Goal: Information Seeking & Learning: Learn about a topic

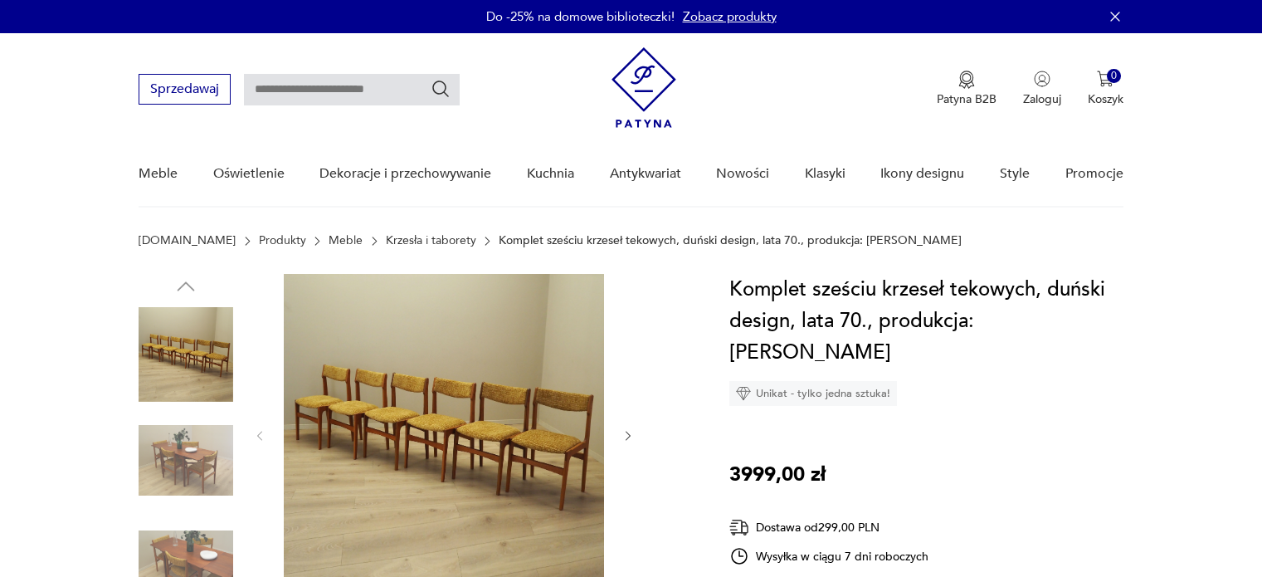
click at [628, 431] on icon "button" at bounding box center [628, 436] width 5 height 10
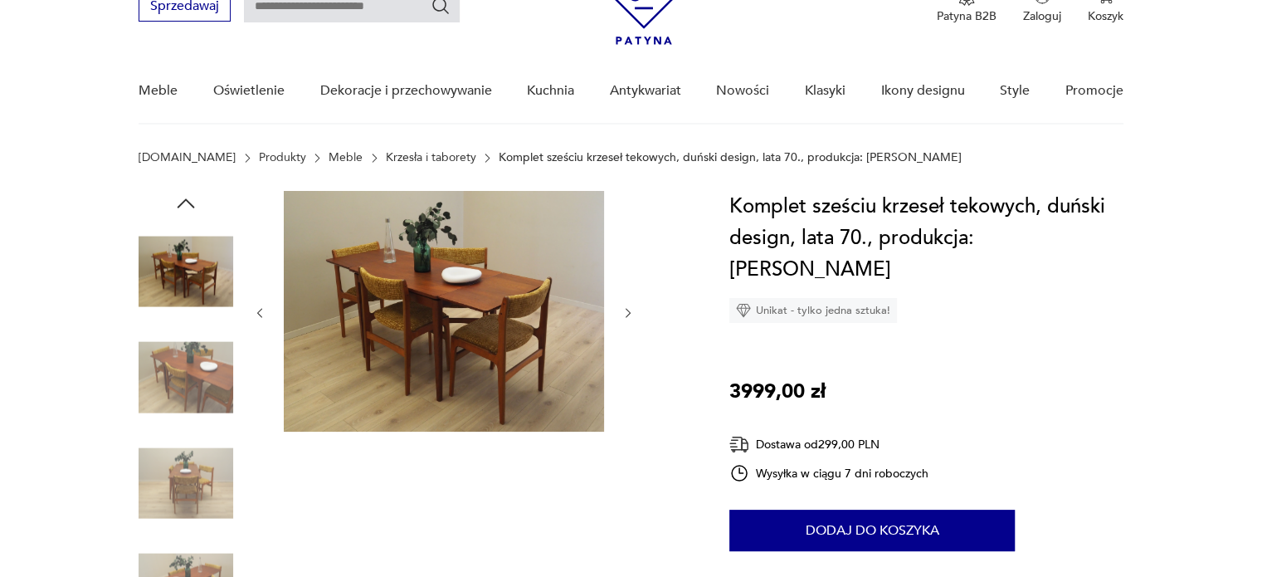
click at [628, 349] on div at bounding box center [444, 313] width 382 height 244
click at [634, 308] on icon "button" at bounding box center [629, 313] width 14 height 14
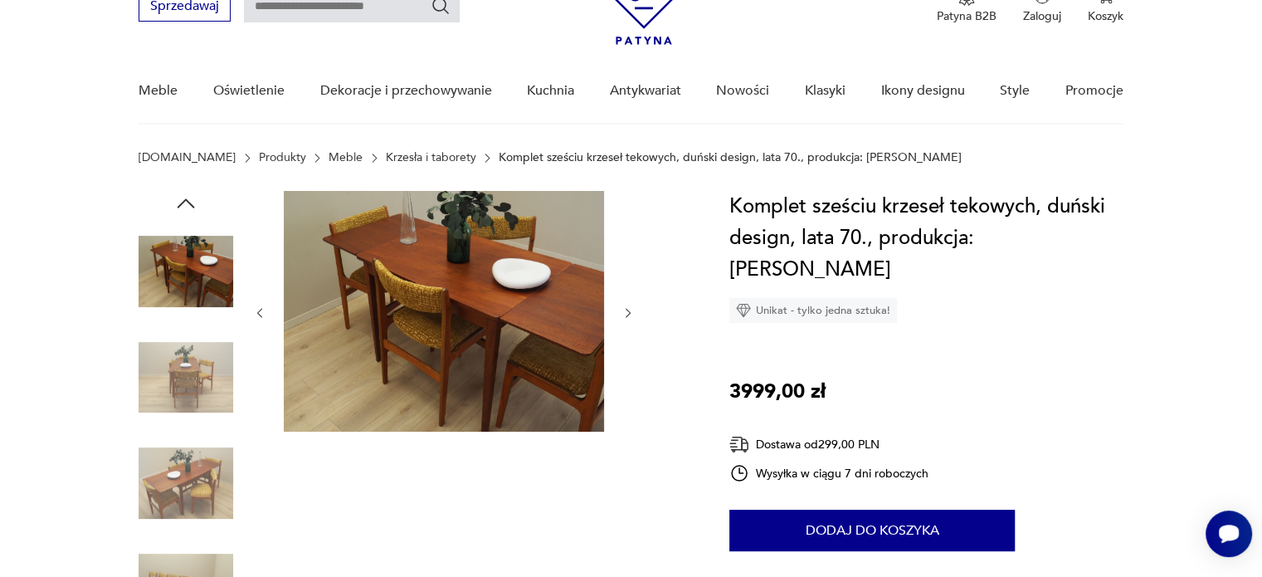
click at [634, 308] on icon "button" at bounding box center [629, 313] width 14 height 14
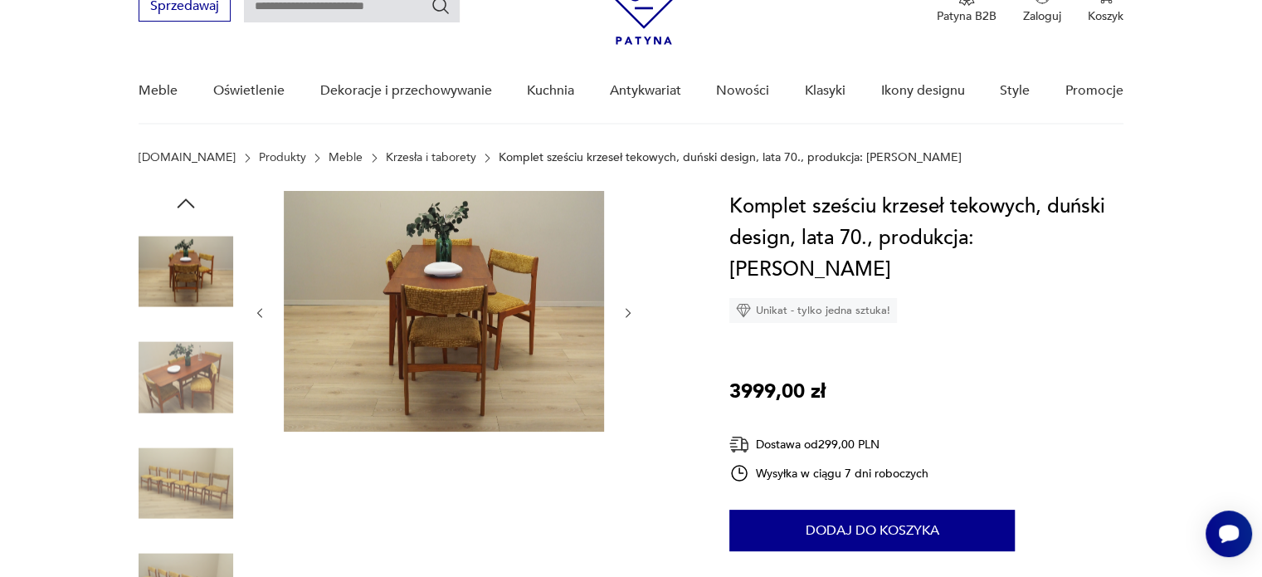
click at [632, 308] on icon "button" at bounding box center [629, 313] width 14 height 14
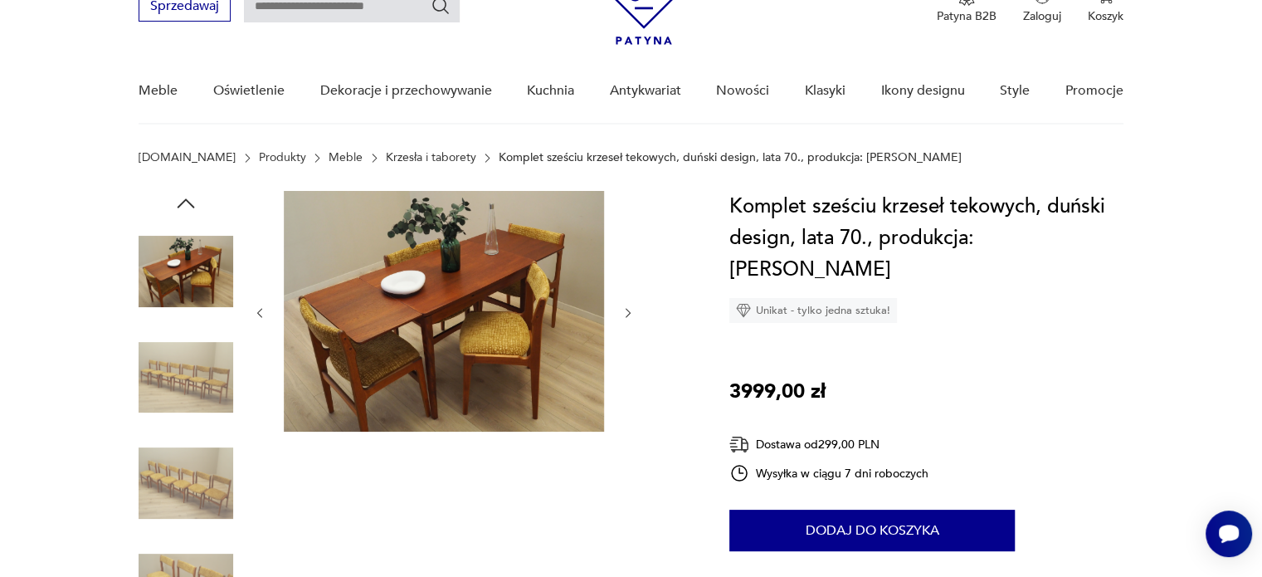
click at [632, 308] on icon "button" at bounding box center [629, 313] width 14 height 14
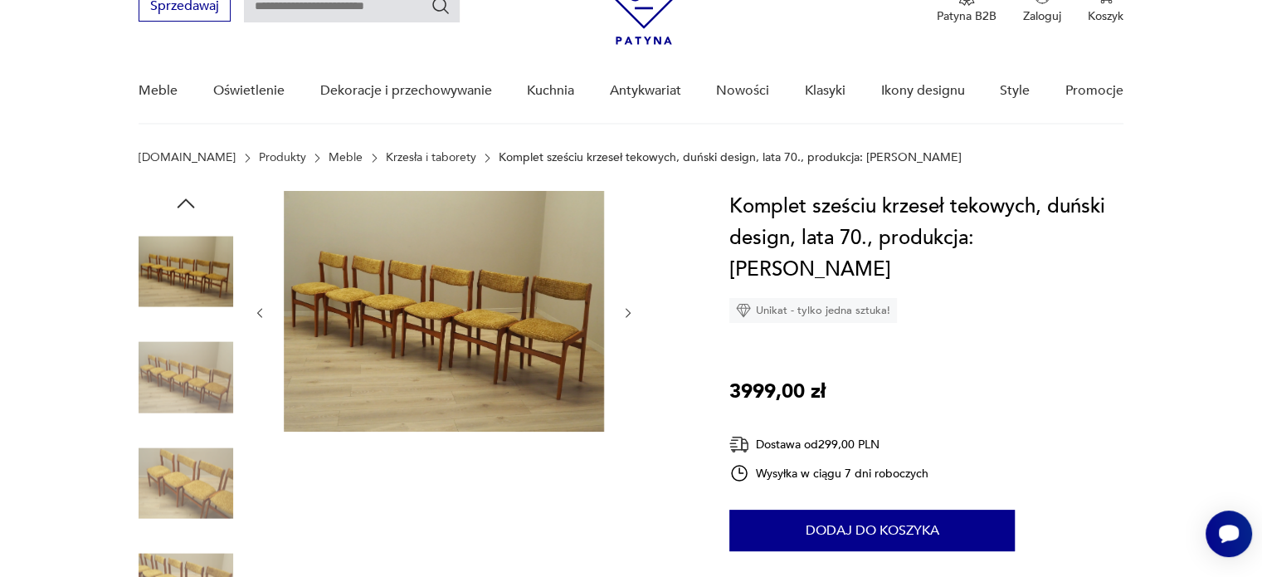
click at [632, 308] on icon "button" at bounding box center [629, 313] width 14 height 14
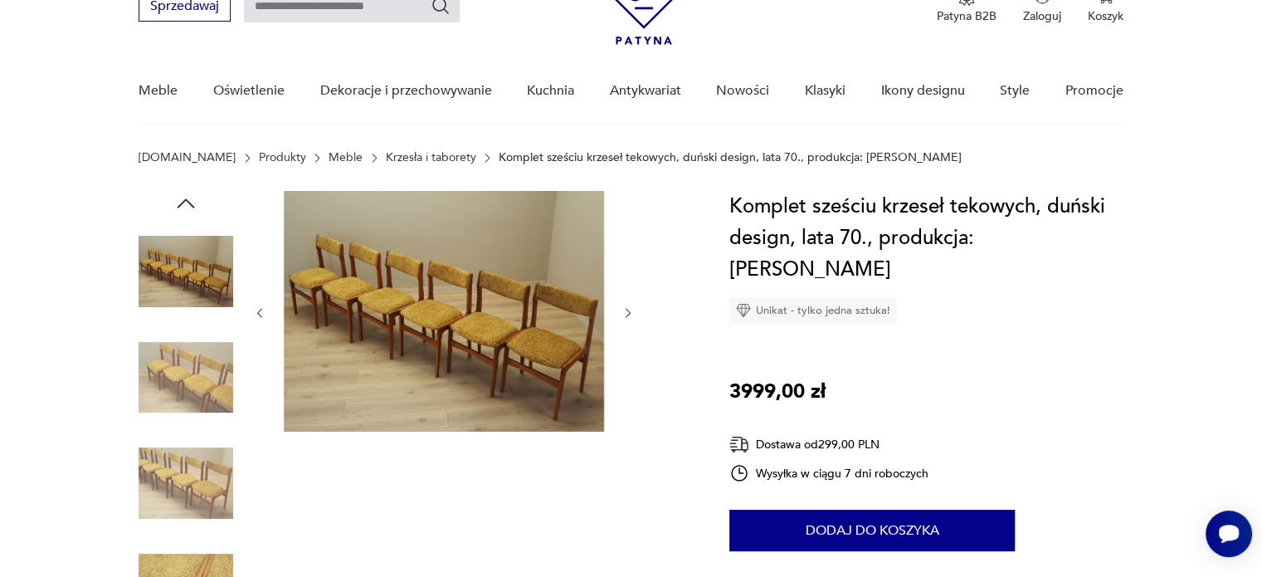
click at [632, 308] on icon "button" at bounding box center [629, 313] width 14 height 14
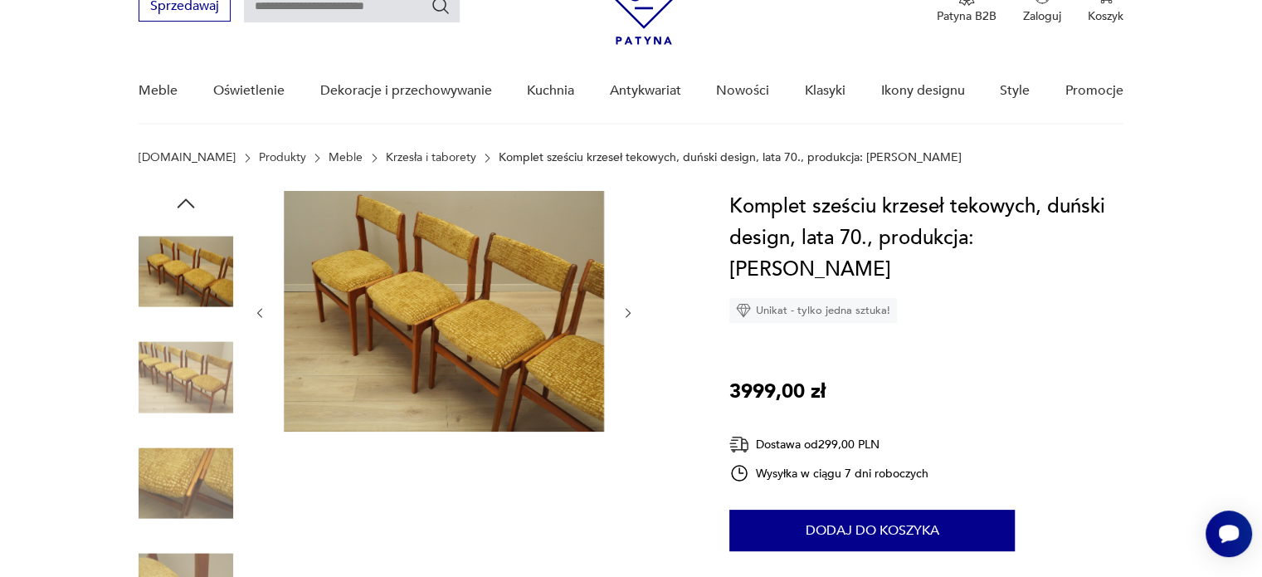
click at [632, 308] on icon "button" at bounding box center [629, 313] width 14 height 14
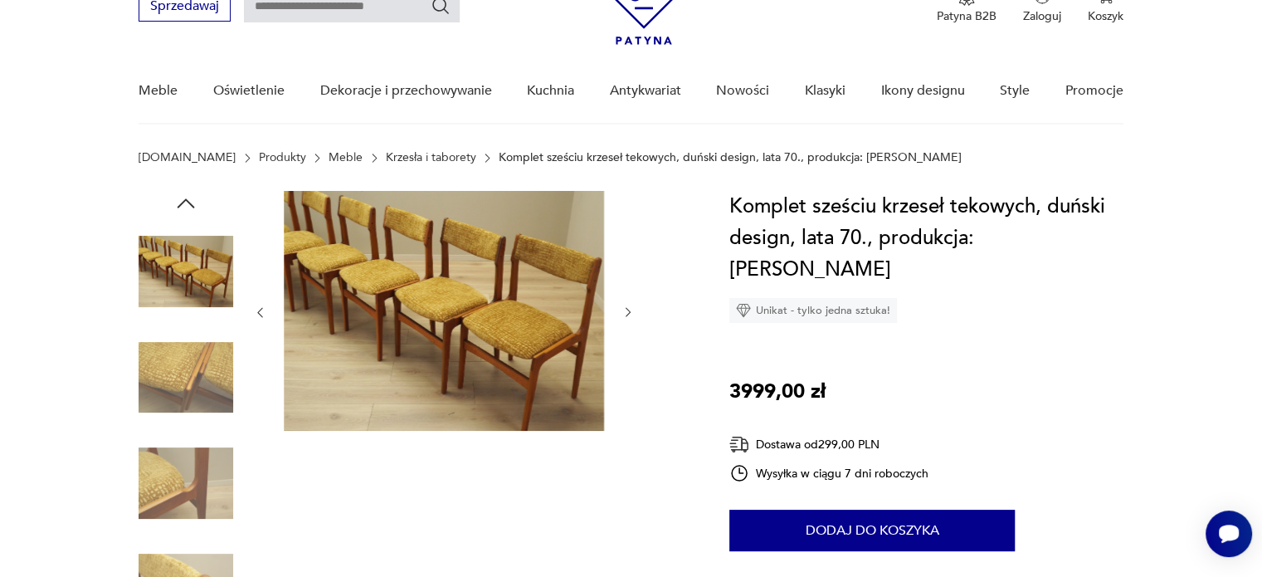
click at [632, 308] on icon "button" at bounding box center [629, 312] width 14 height 14
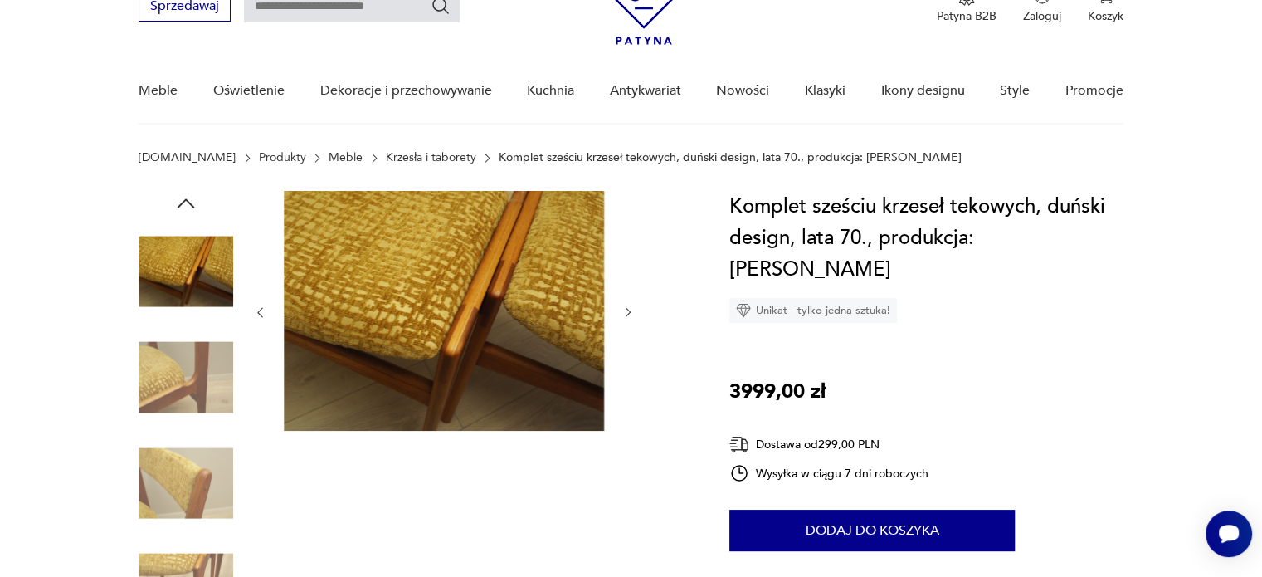
click at [632, 308] on icon "button" at bounding box center [629, 312] width 14 height 14
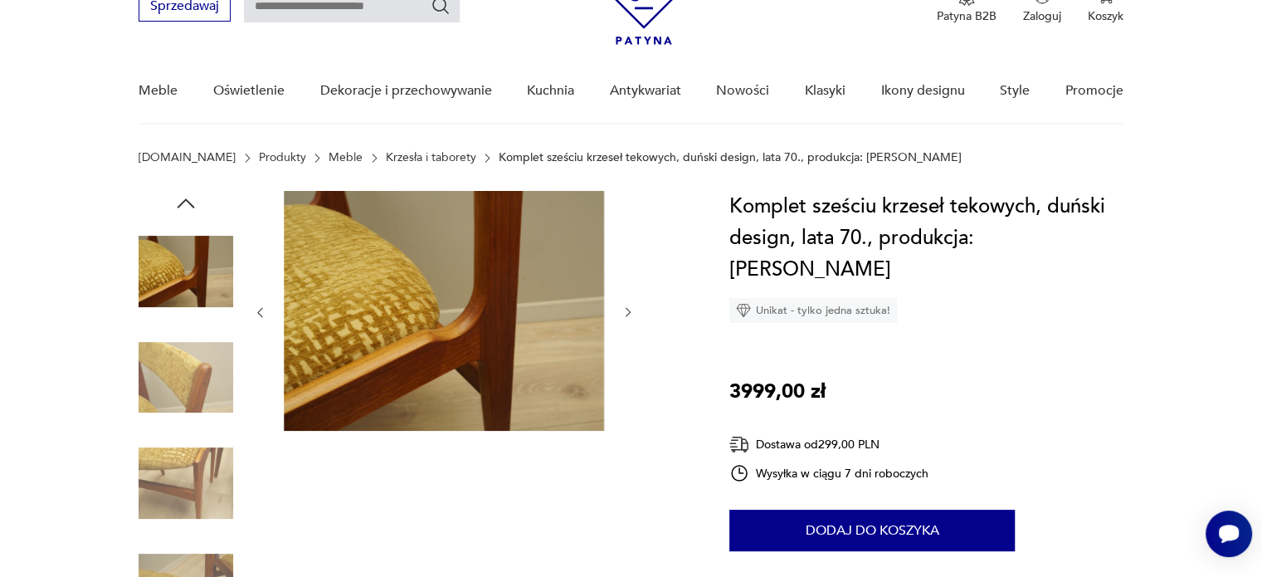
click at [632, 308] on icon "button" at bounding box center [629, 312] width 14 height 14
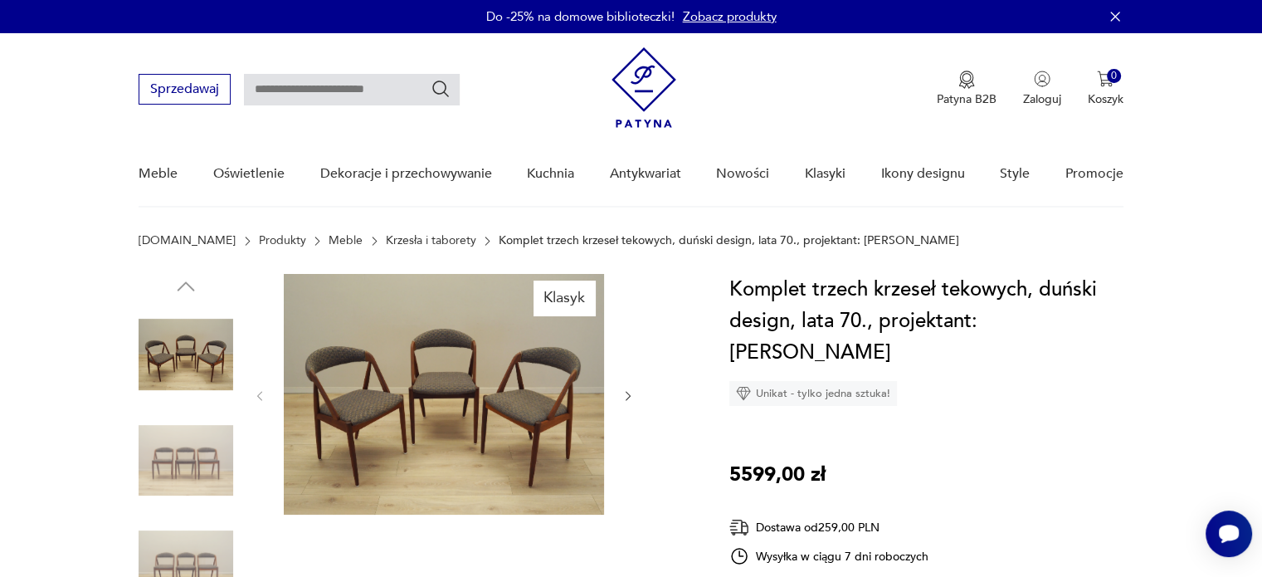
click at [630, 391] on icon "button" at bounding box center [629, 396] width 14 height 14
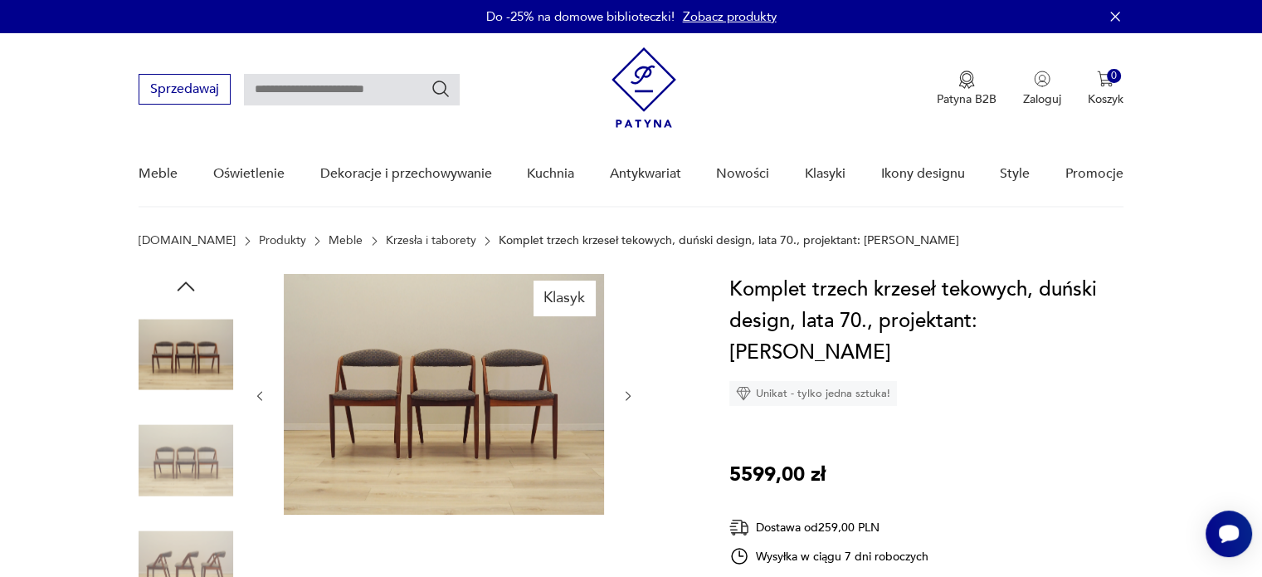
click at [630, 391] on icon "button" at bounding box center [629, 396] width 14 height 14
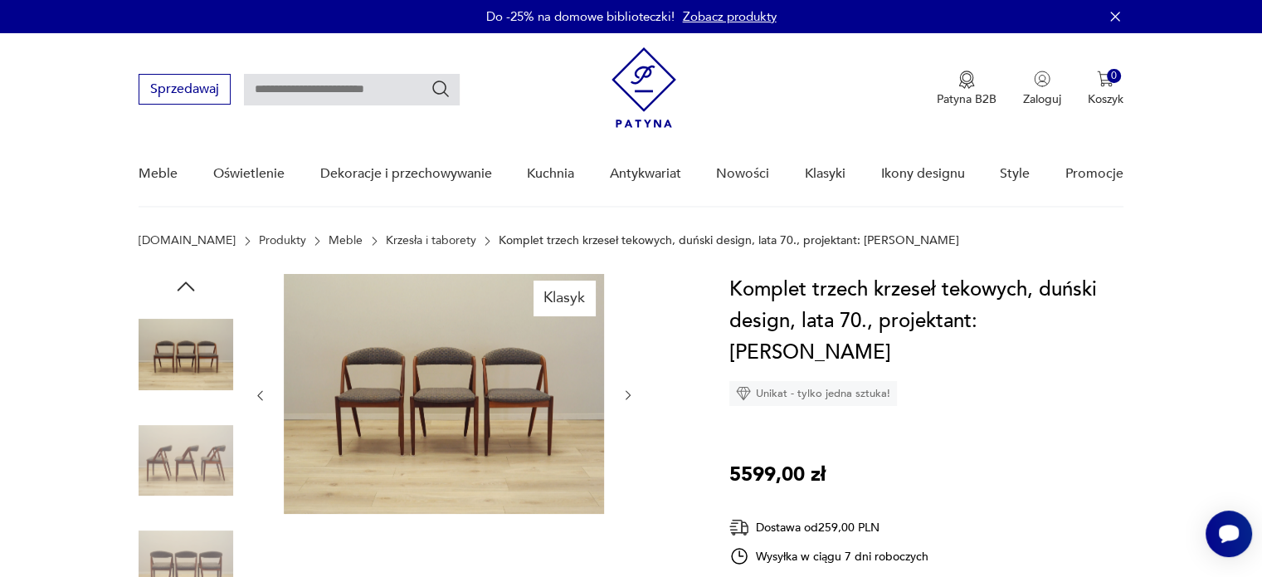
click at [630, 391] on icon "button" at bounding box center [629, 395] width 14 height 14
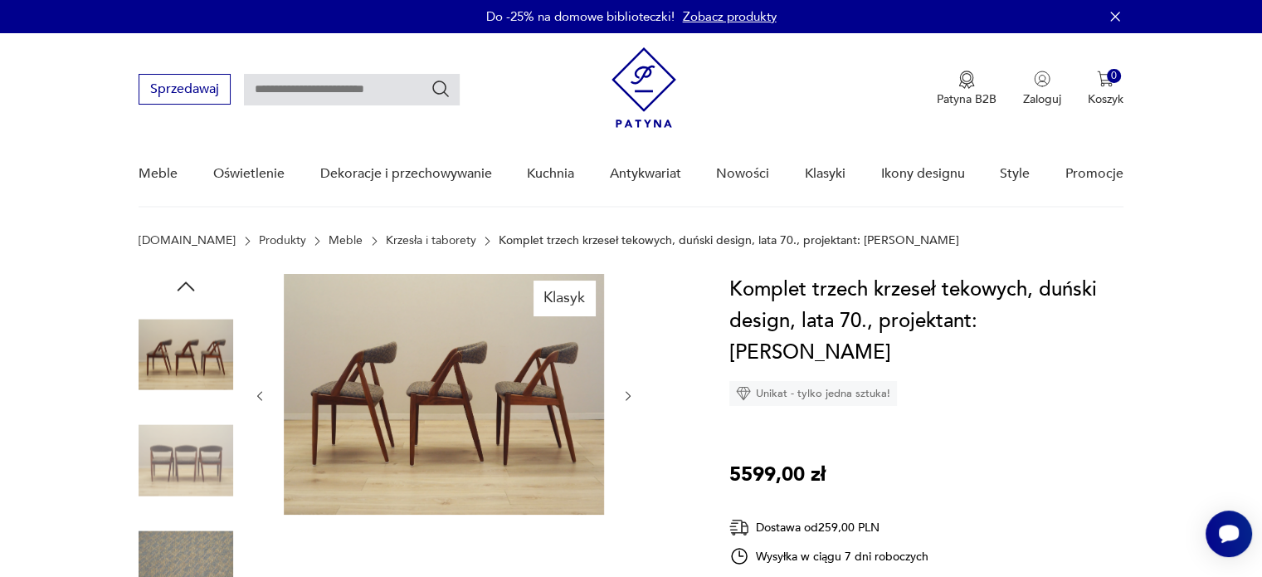
click at [630, 391] on icon "button" at bounding box center [629, 396] width 14 height 14
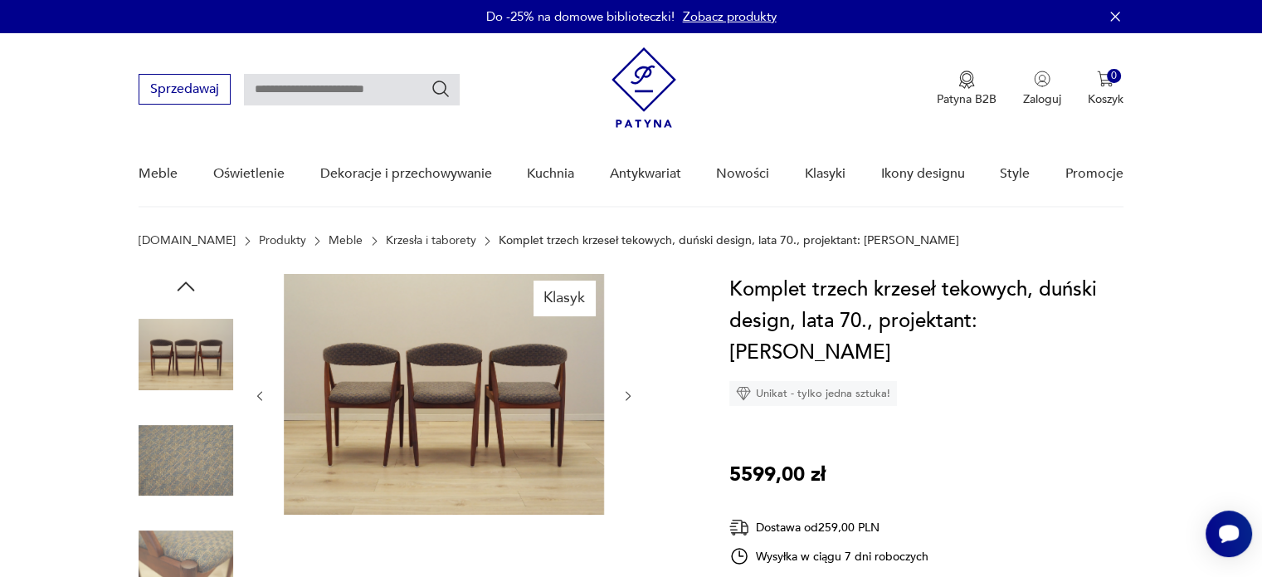
click at [630, 391] on icon "button" at bounding box center [629, 396] width 14 height 14
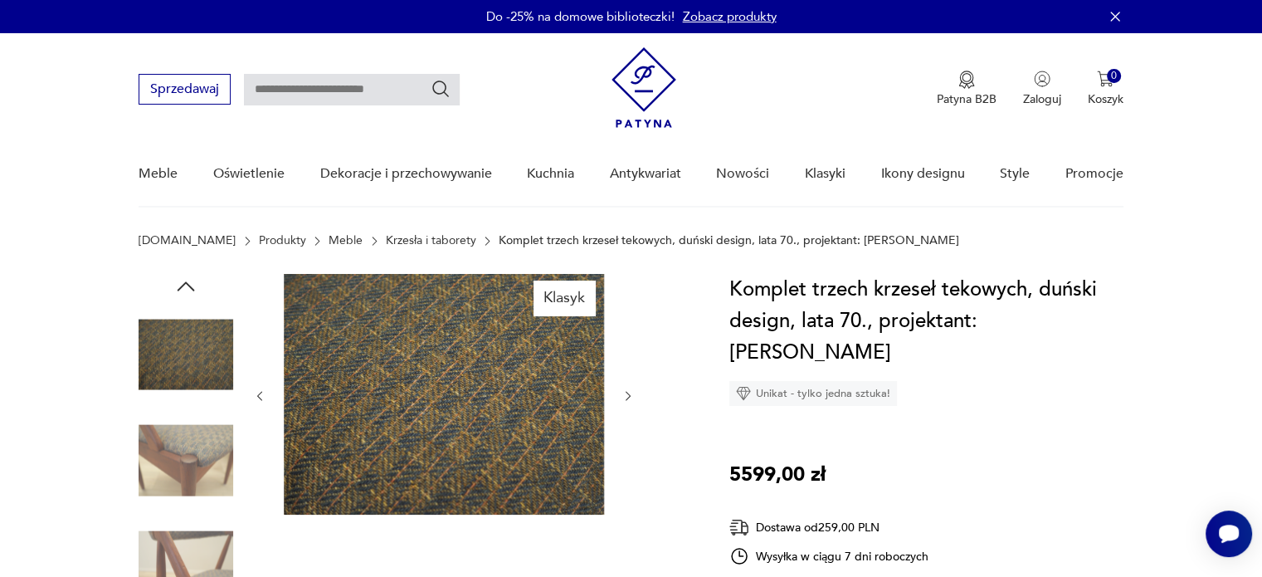
click at [630, 391] on icon "button" at bounding box center [629, 396] width 14 height 14
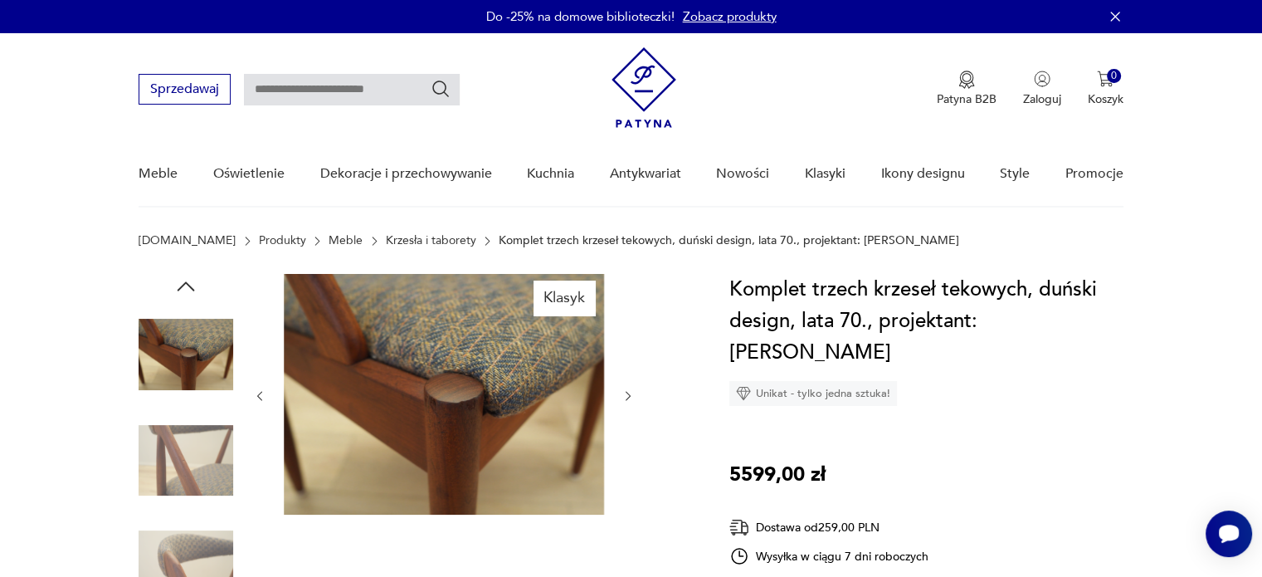
click at [630, 391] on icon "button" at bounding box center [629, 396] width 14 height 14
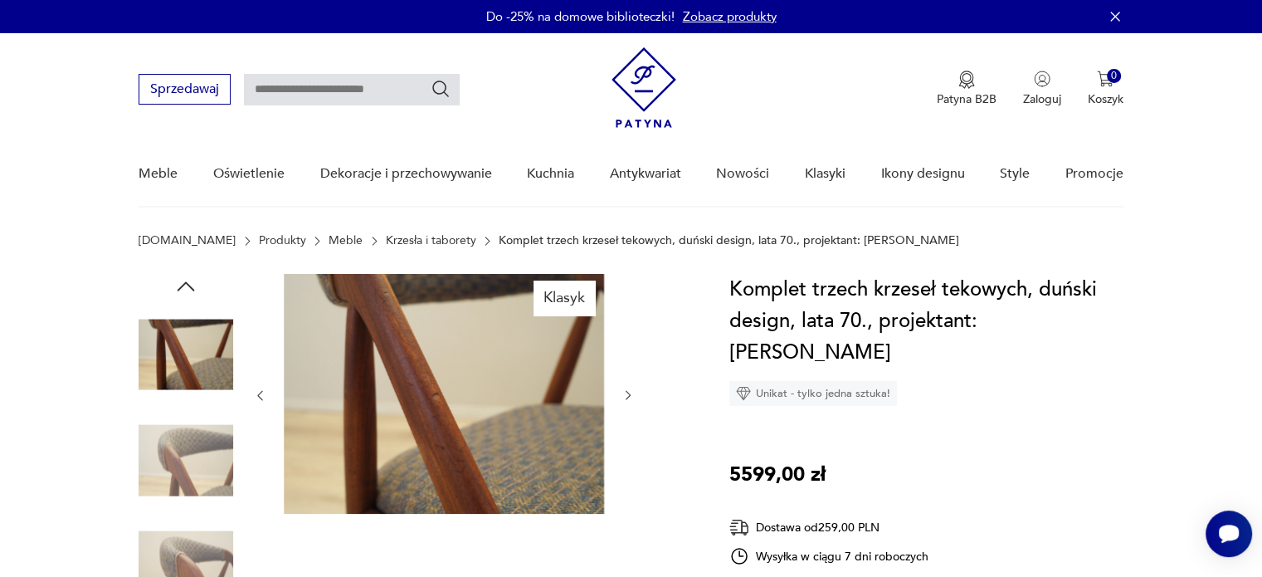
click at [630, 391] on icon "button" at bounding box center [629, 395] width 14 height 14
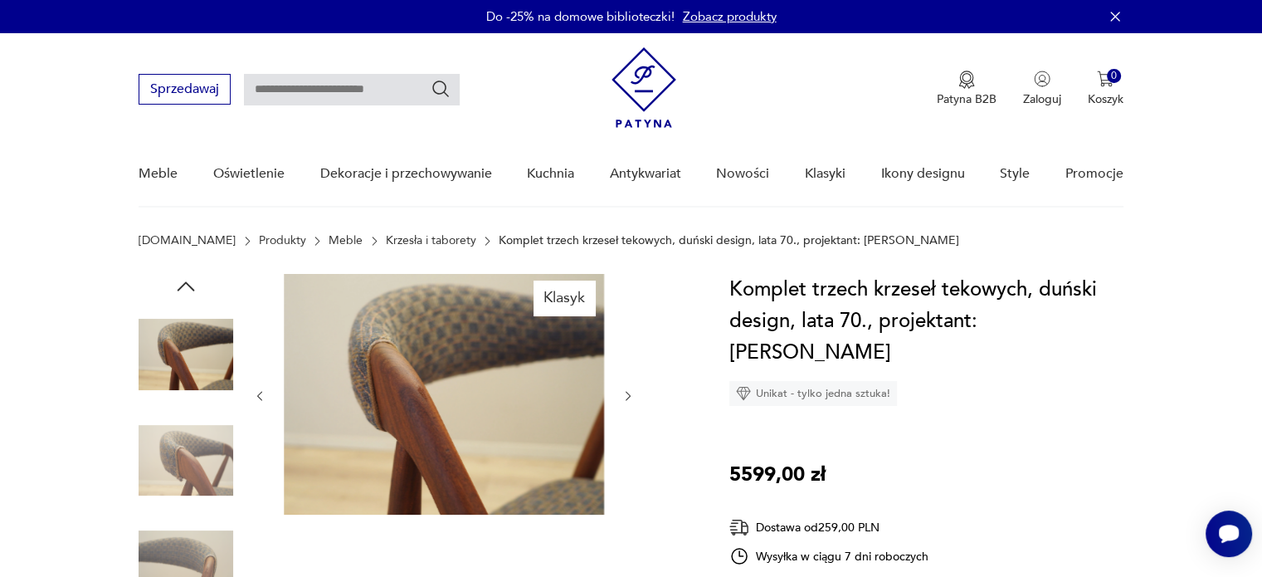
click at [662, 81] on img at bounding box center [644, 87] width 65 height 81
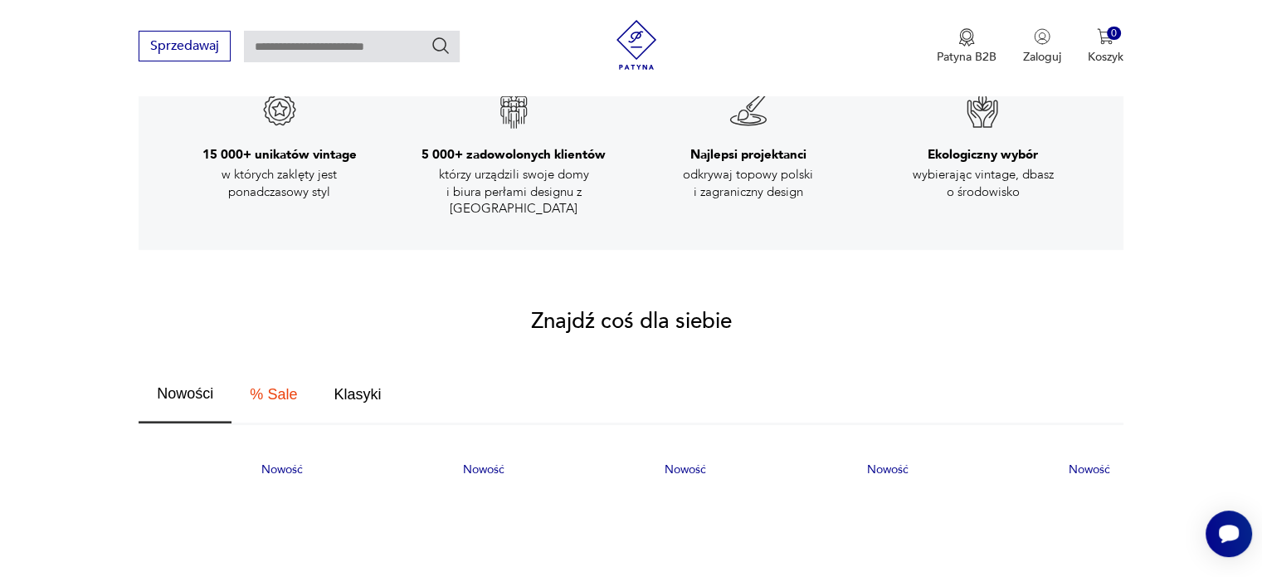
scroll to position [996, 0]
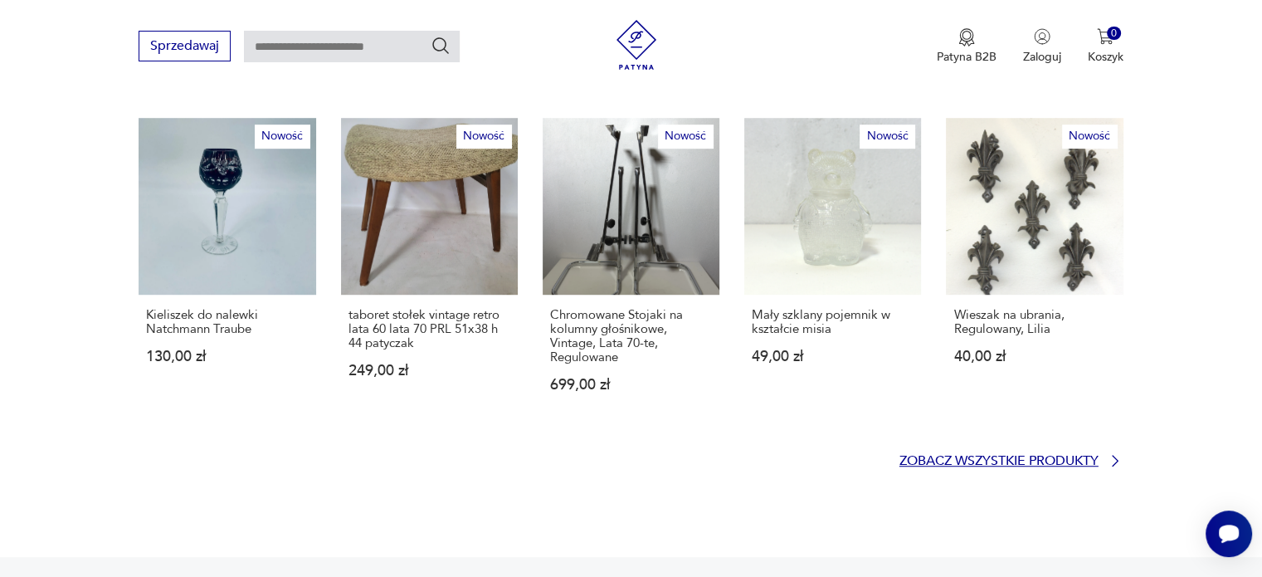
click at [976, 456] on p "Zobacz wszystkie produkty" at bounding box center [999, 461] width 199 height 11
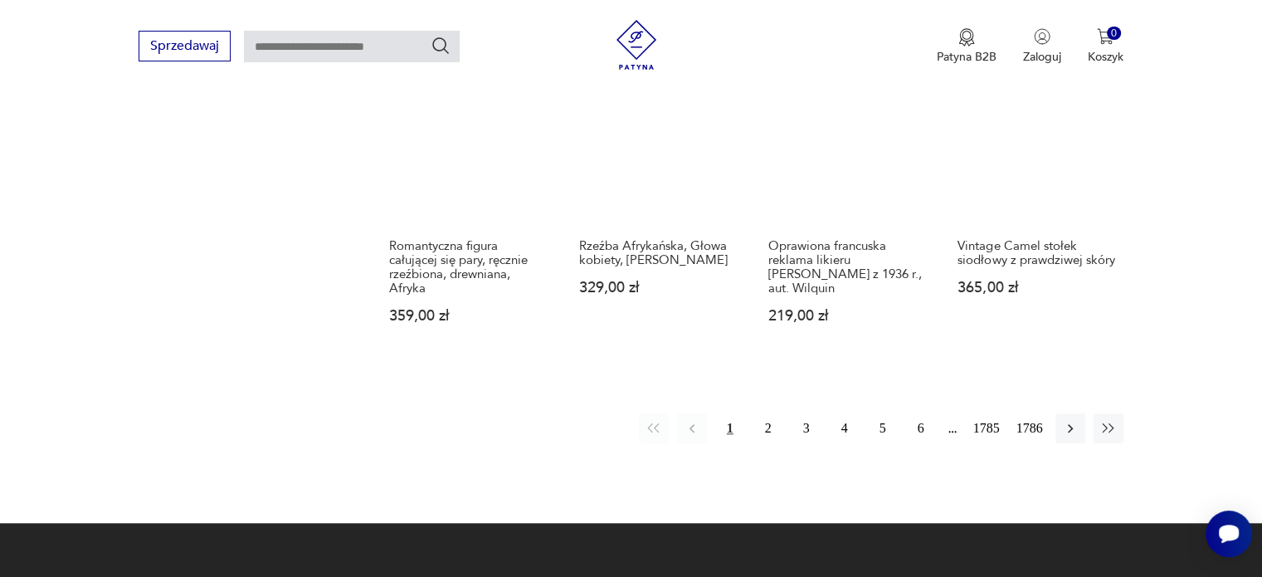
scroll to position [1453, 0]
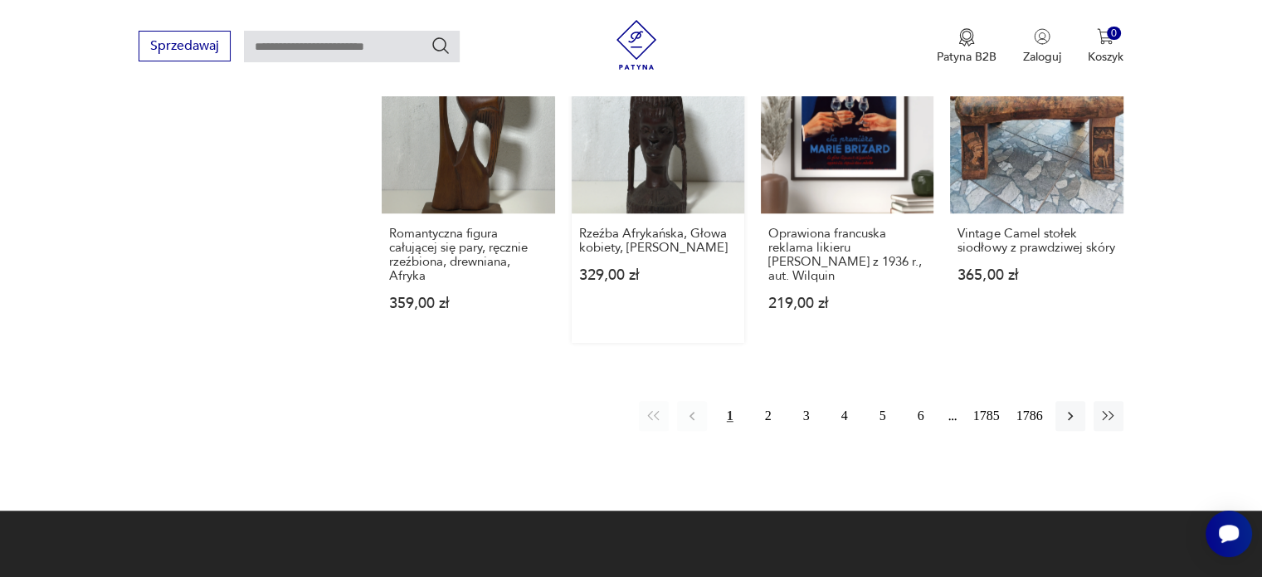
drag, startPoint x: 773, startPoint y: 398, endPoint x: 655, endPoint y: 178, distance: 248.8
click at [772, 401] on button "2" at bounding box center [769, 416] width 30 height 30
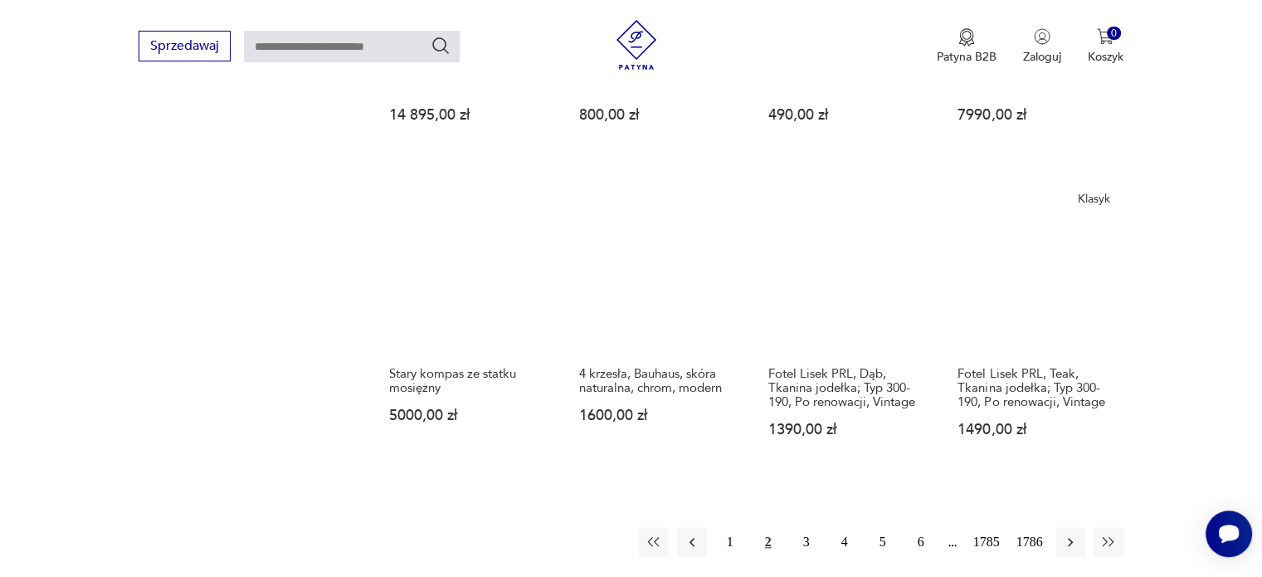
scroll to position [1376, 0]
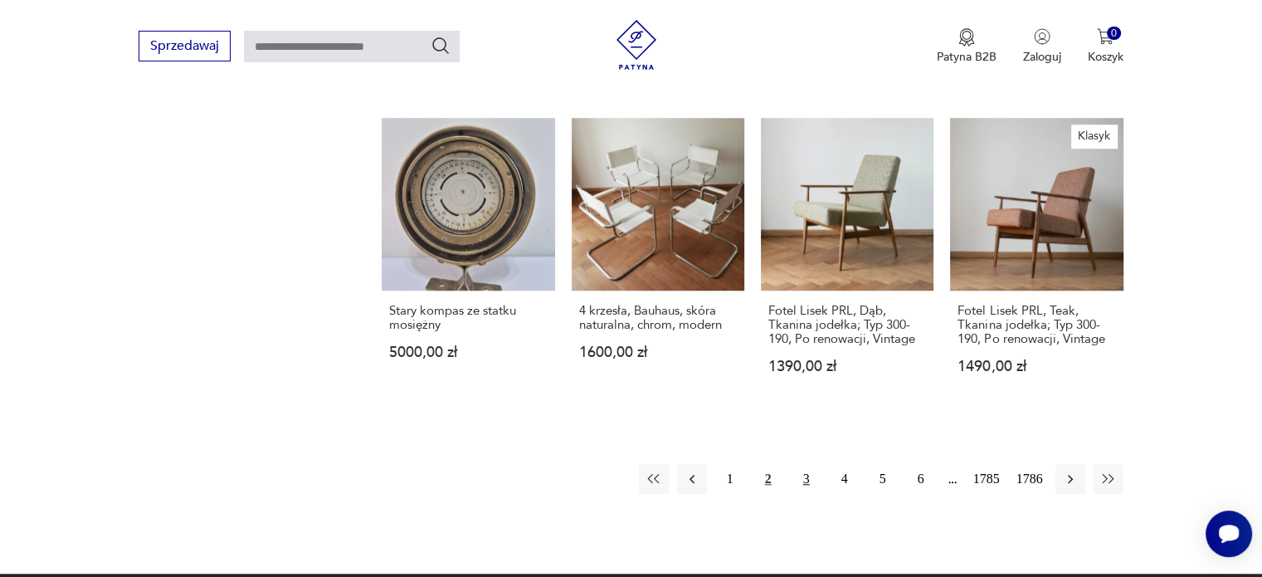
click at [806, 486] on button "3" at bounding box center [807, 479] width 30 height 30
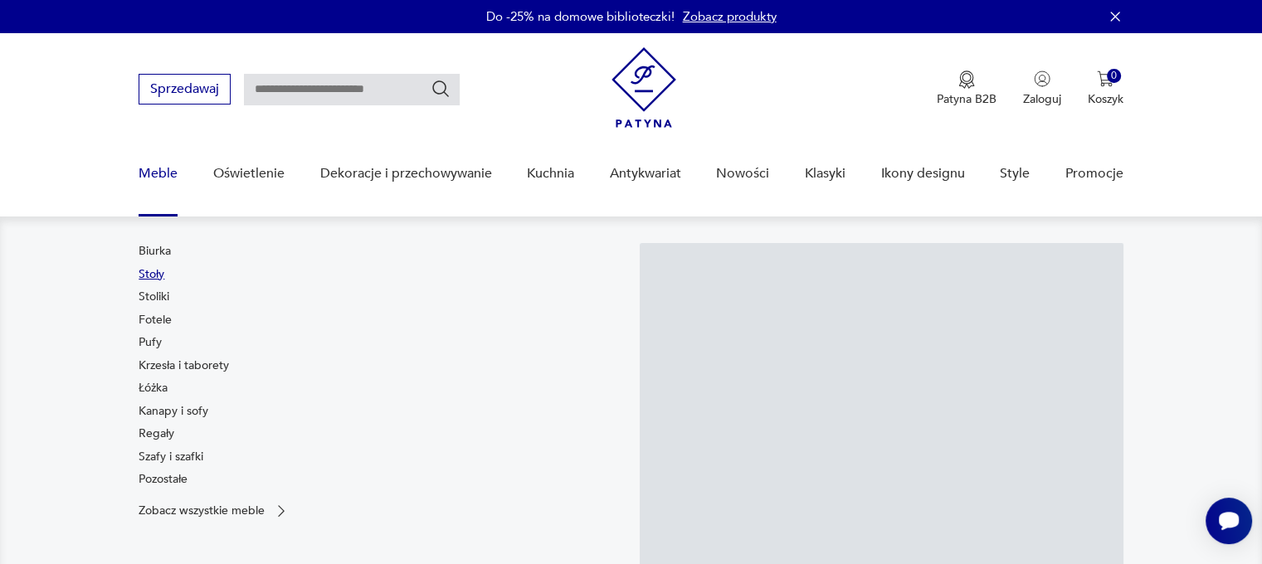
click at [144, 275] on link "Stoły" at bounding box center [152, 274] width 26 height 17
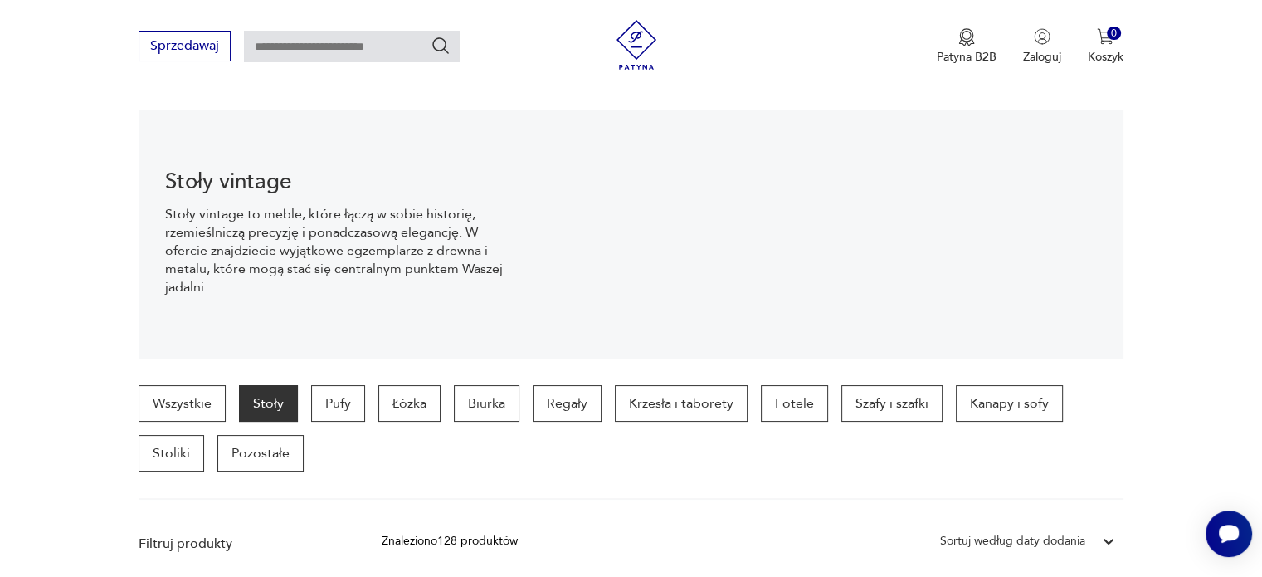
scroll to position [579, 0]
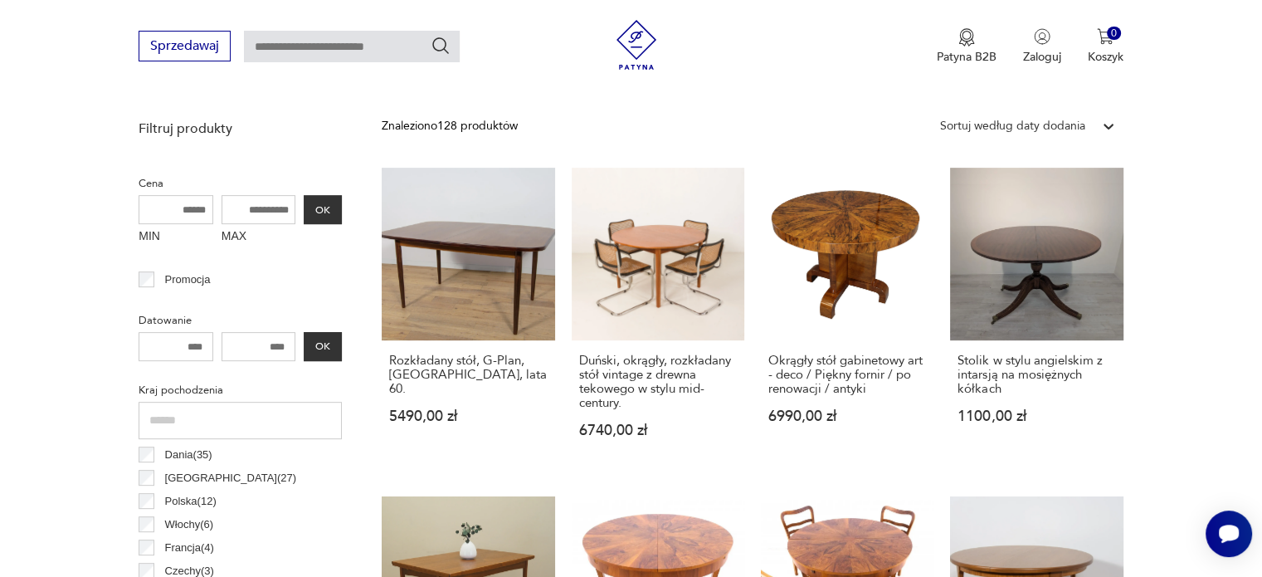
click at [253, 216] on input "MAX" at bounding box center [259, 209] width 75 height 29
type input "****"
click at [330, 212] on button "OK" at bounding box center [323, 209] width 38 height 29
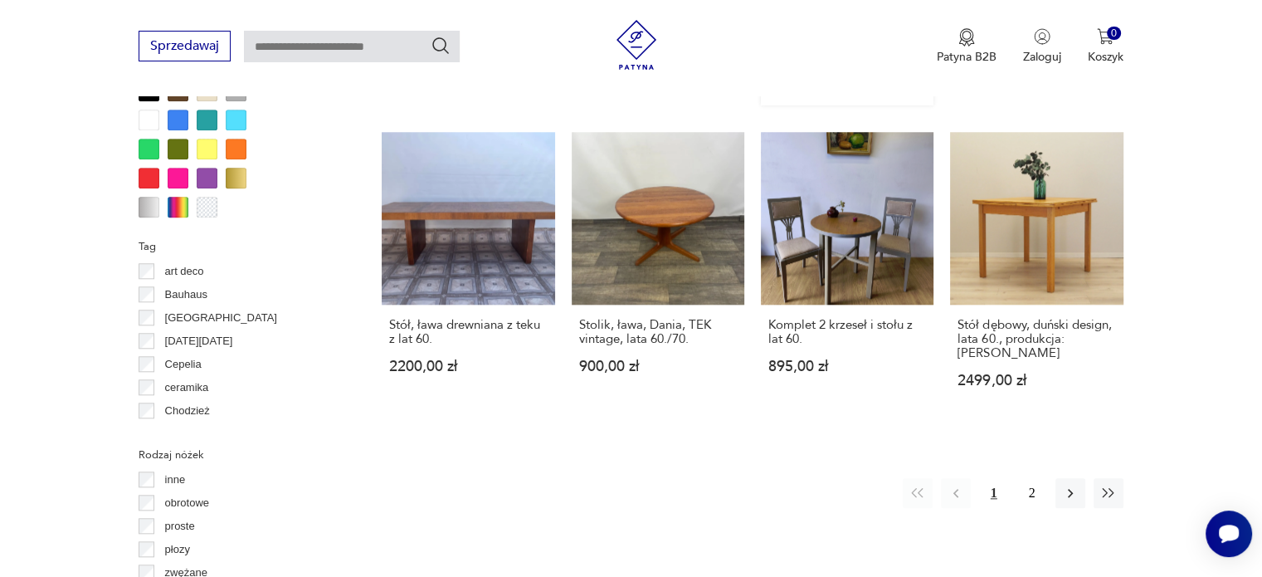
scroll to position [1602, 0]
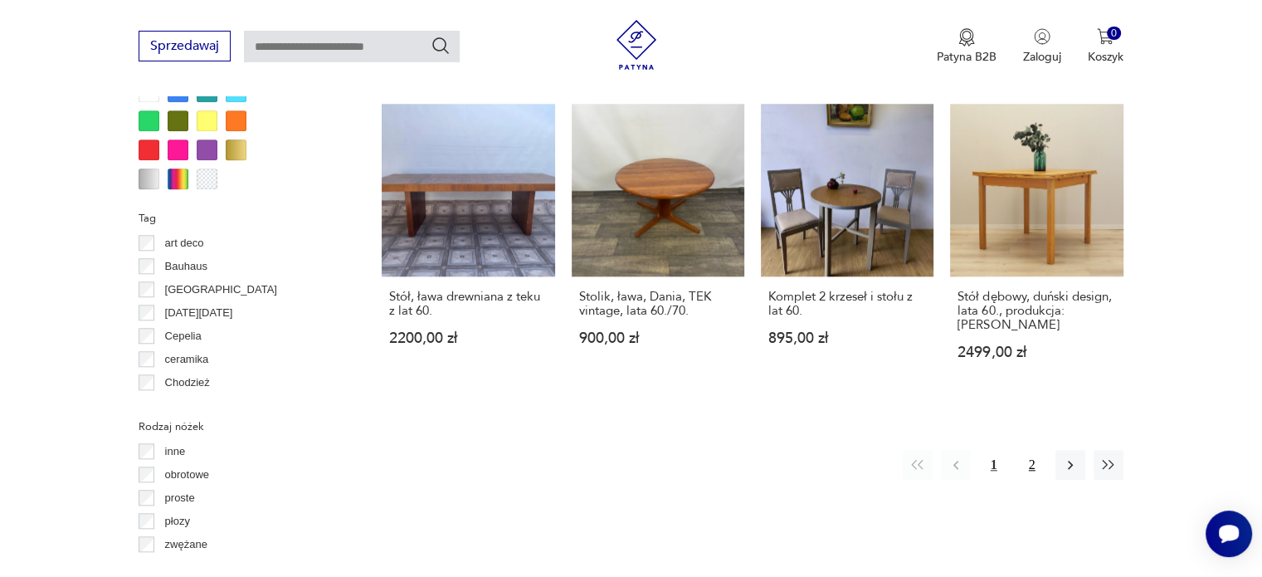
click at [1034, 450] on button "2" at bounding box center [1033, 465] width 30 height 30
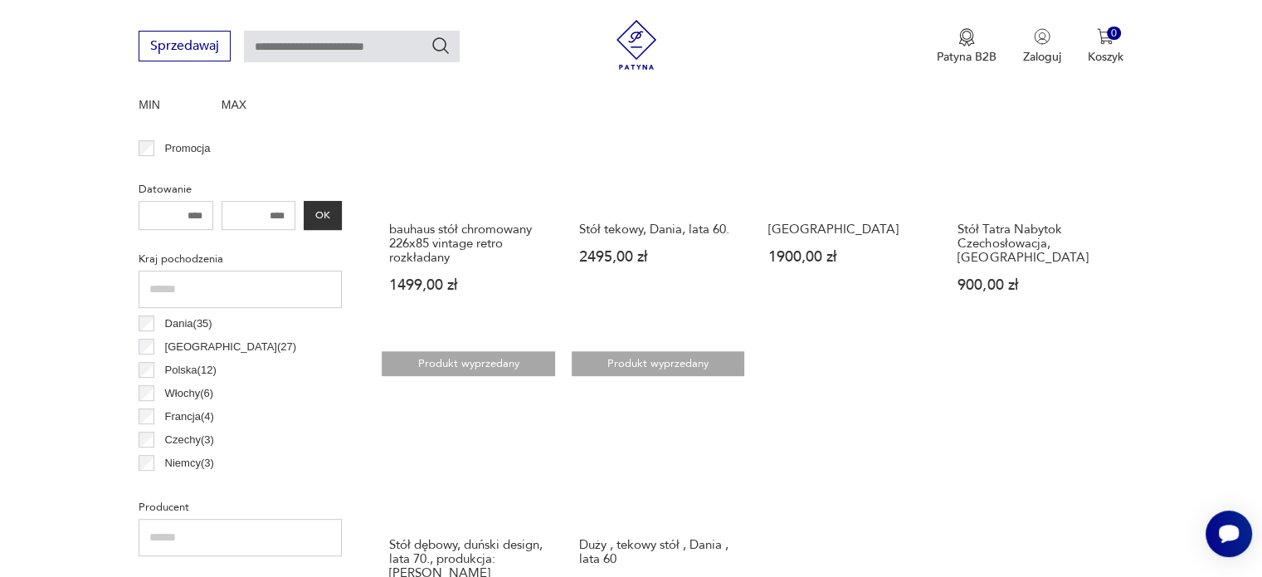
scroll to position [855, 0]
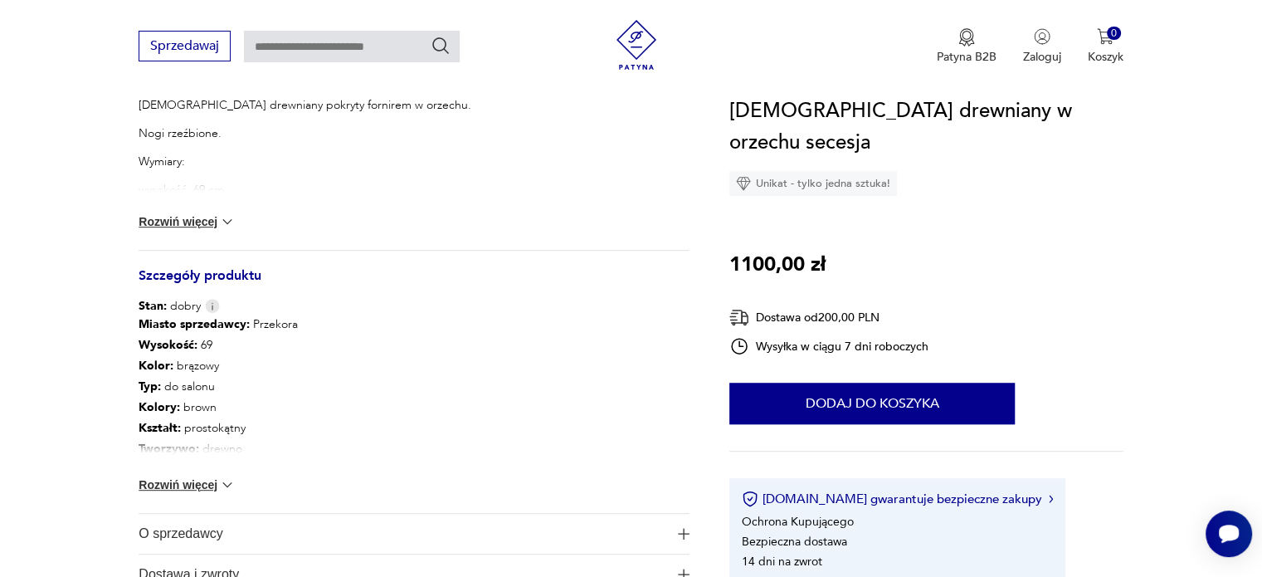
scroll to position [830, 0]
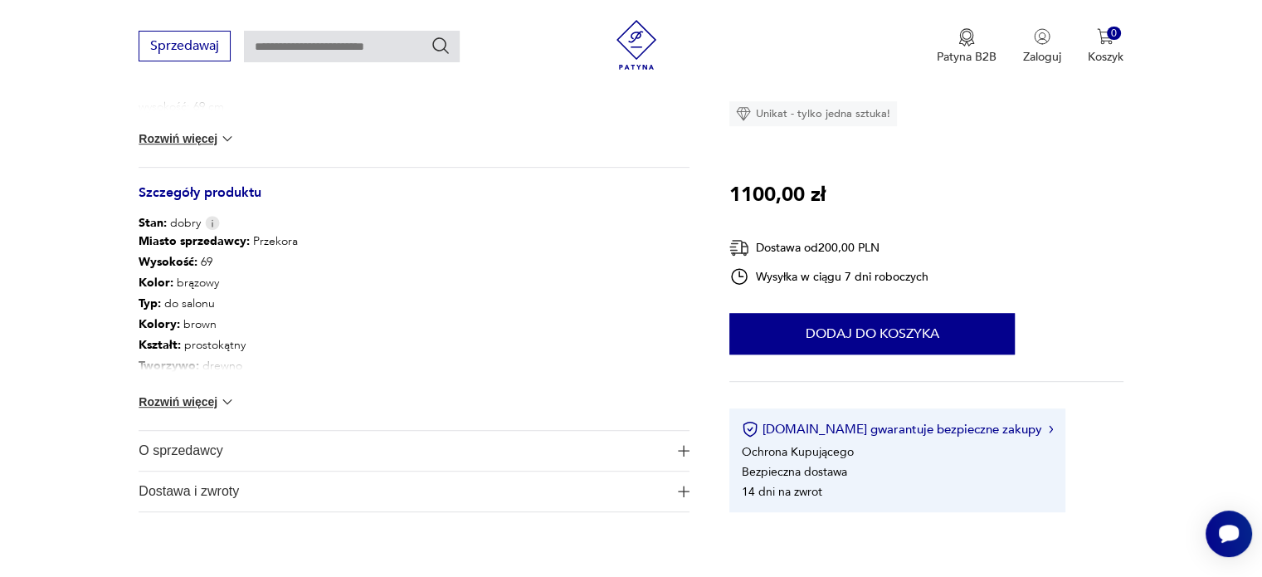
click at [165, 405] on button "Rozwiń więcej" at bounding box center [187, 401] width 96 height 17
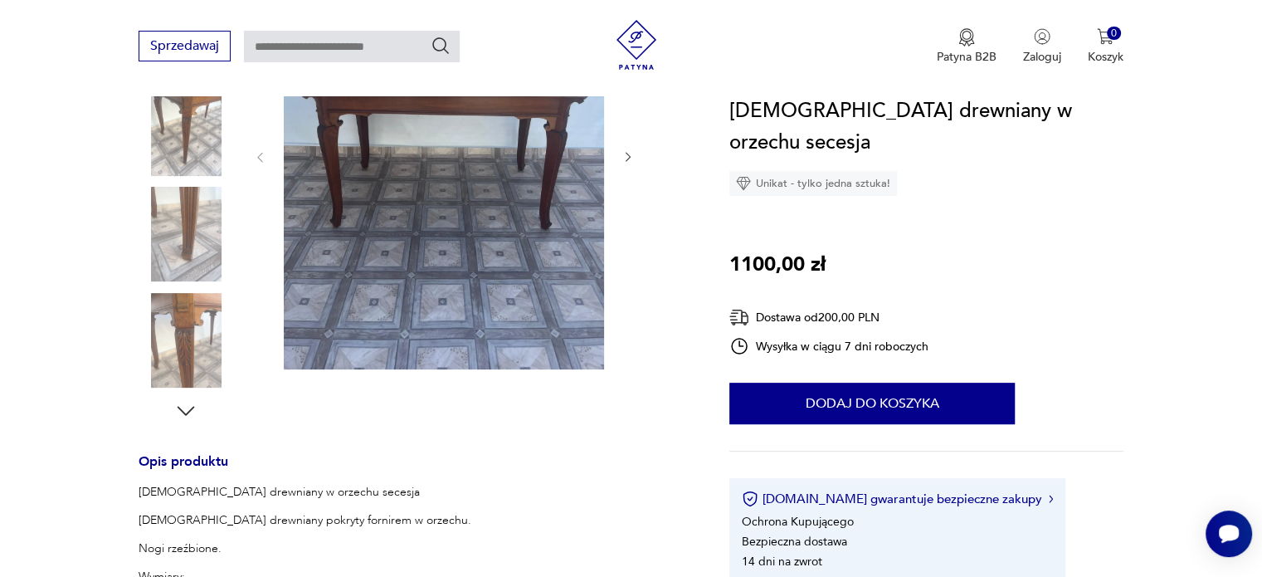
scroll to position [83, 0]
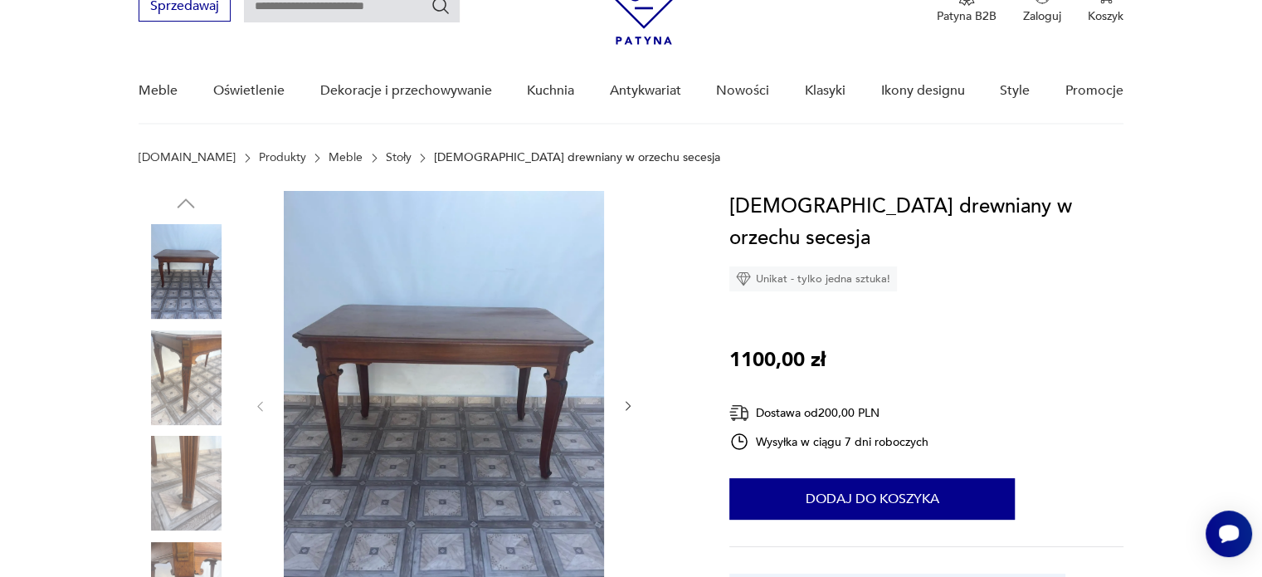
click at [167, 380] on img at bounding box center [186, 377] width 95 height 95
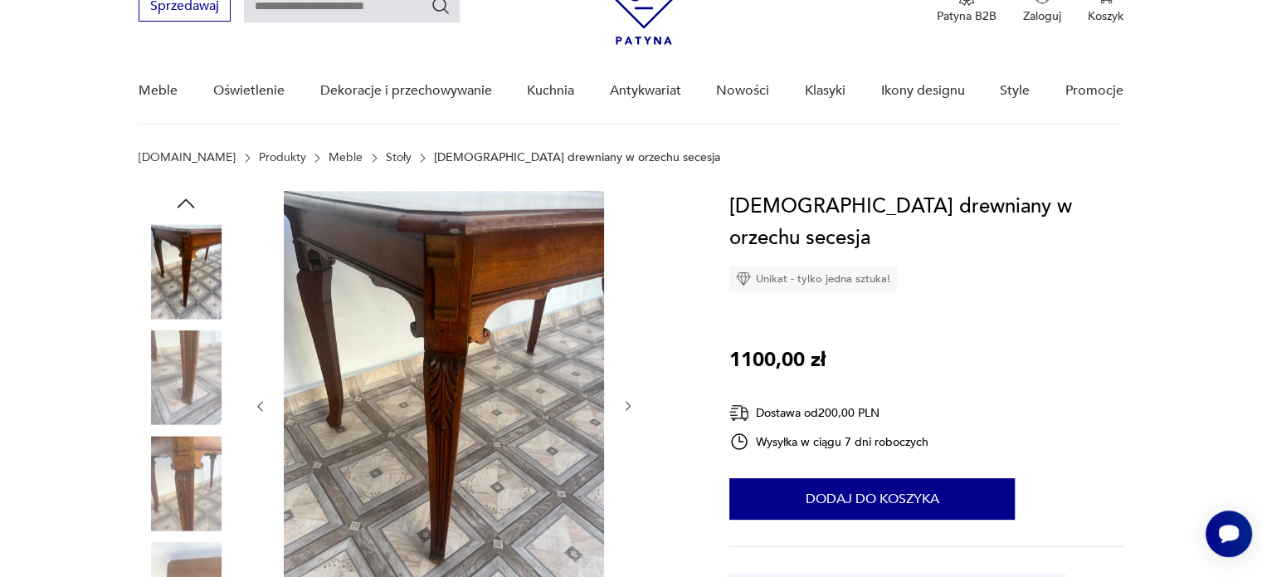
click at [188, 388] on img at bounding box center [186, 377] width 95 height 95
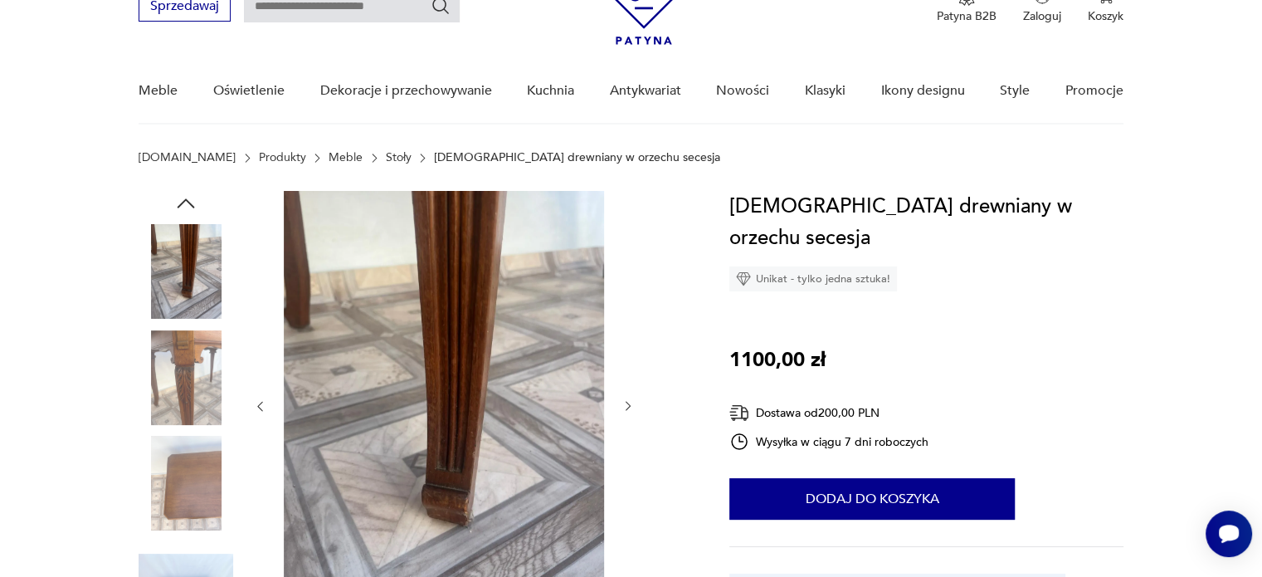
click at [188, 388] on img at bounding box center [186, 377] width 95 height 95
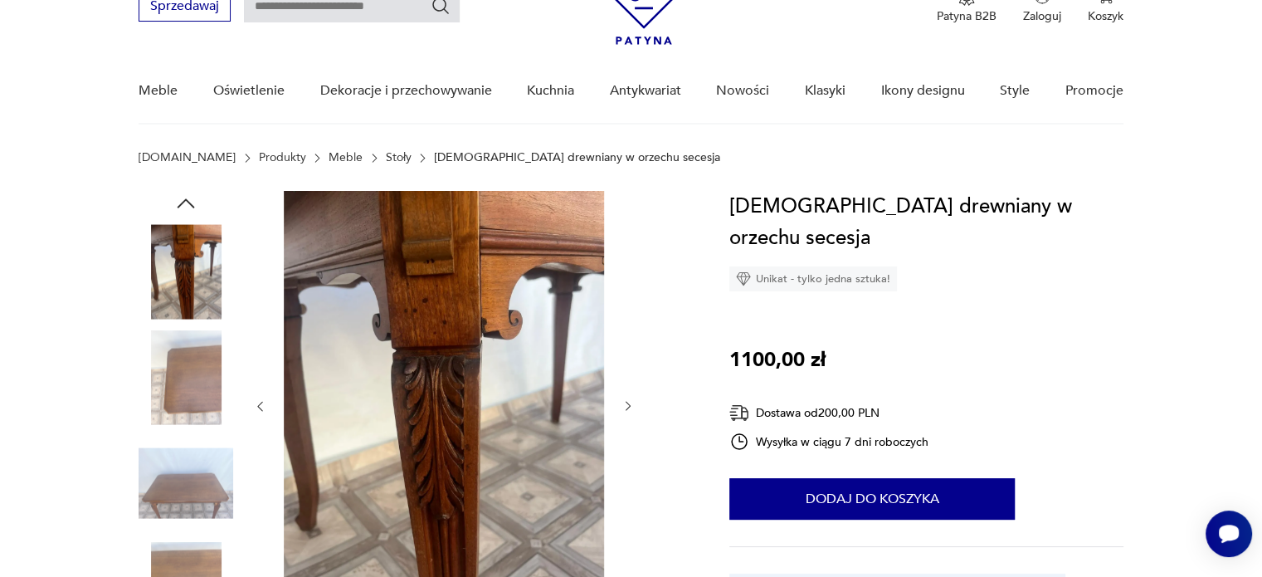
click at [188, 388] on img at bounding box center [186, 377] width 95 height 95
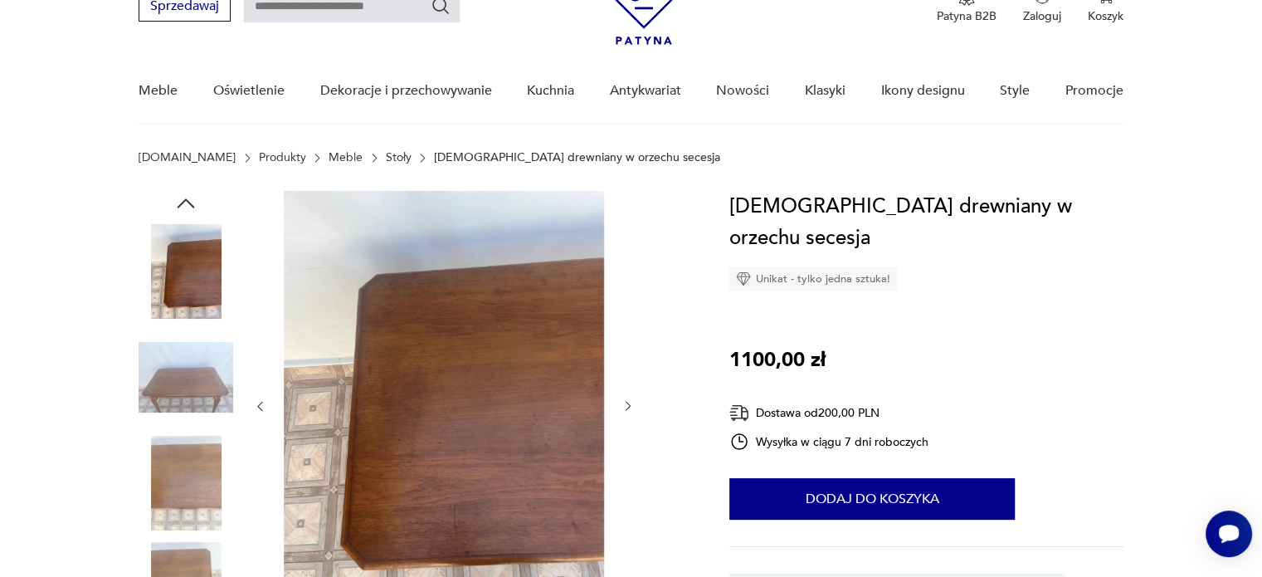
click at [188, 388] on img at bounding box center [186, 377] width 95 height 95
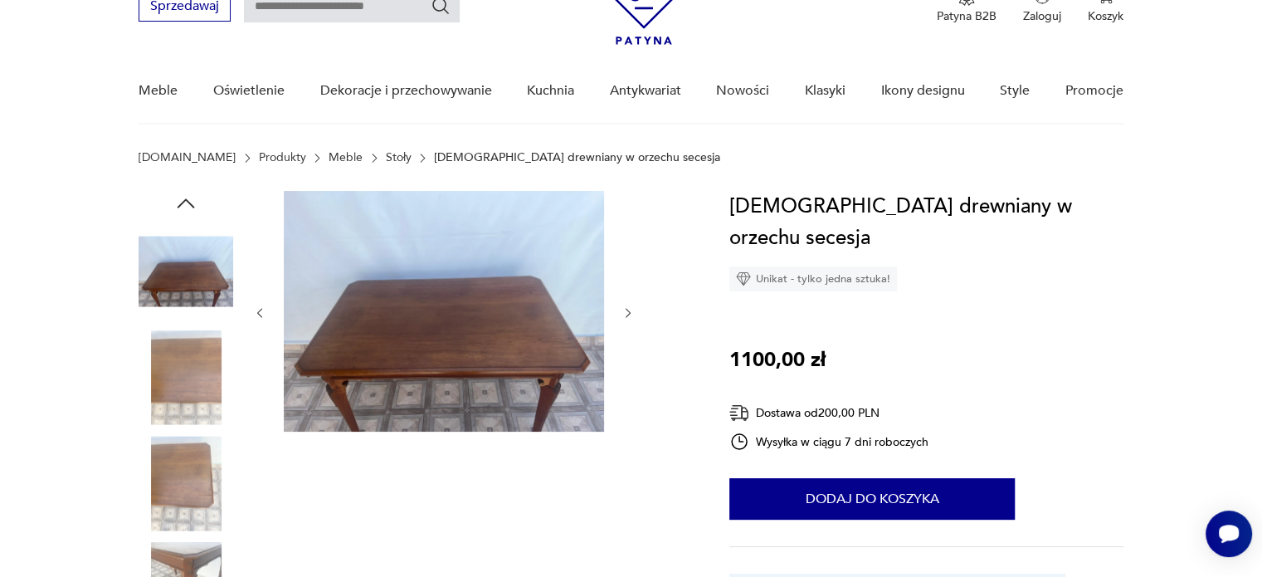
click at [188, 388] on img at bounding box center [186, 377] width 95 height 95
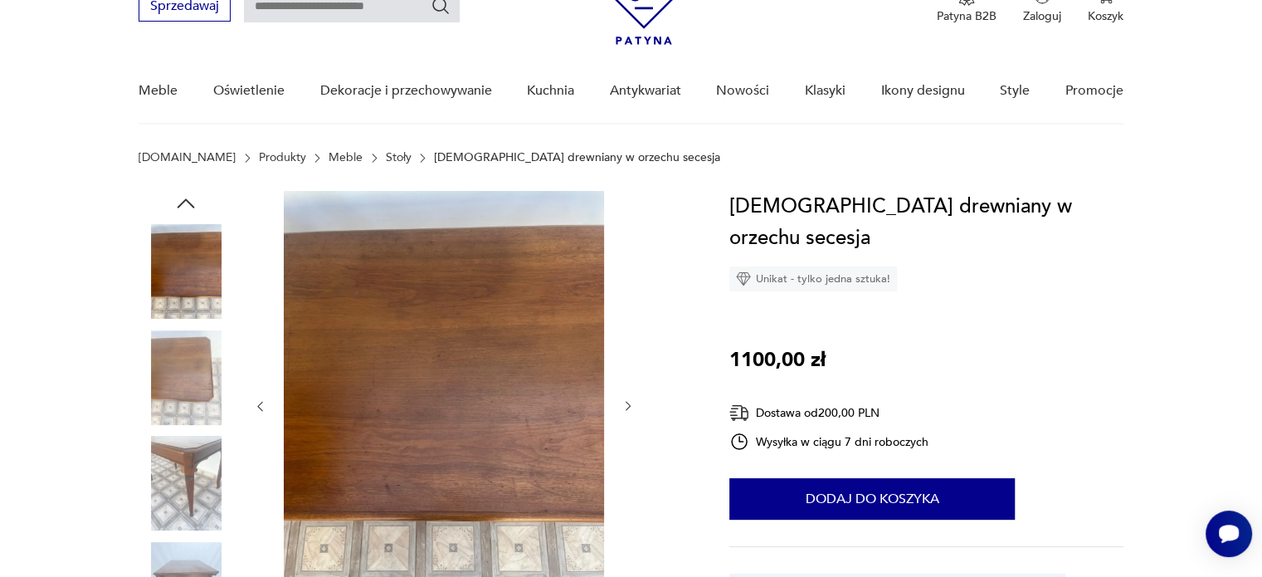
click at [188, 388] on img at bounding box center [186, 377] width 95 height 95
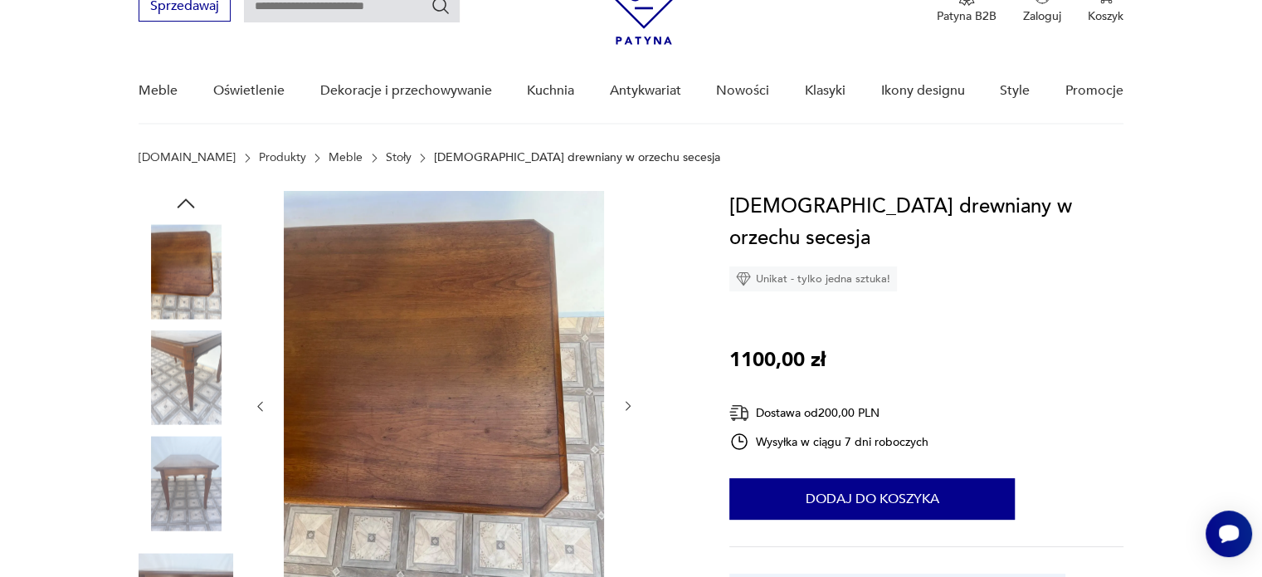
click at [188, 388] on img at bounding box center [186, 377] width 95 height 95
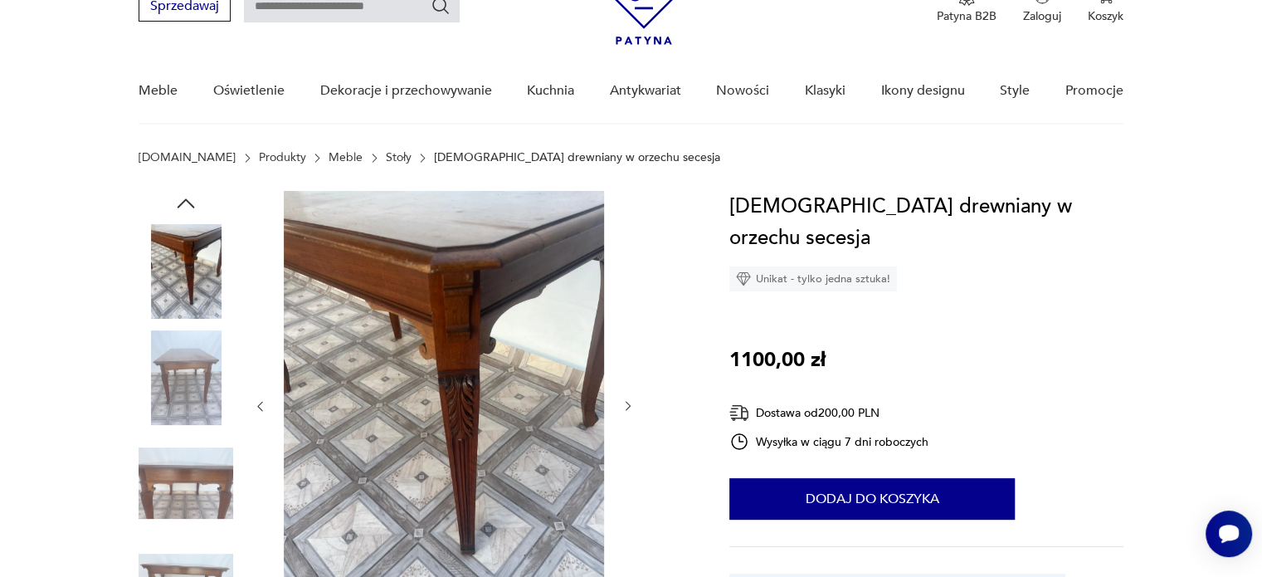
click at [188, 388] on img at bounding box center [186, 377] width 95 height 95
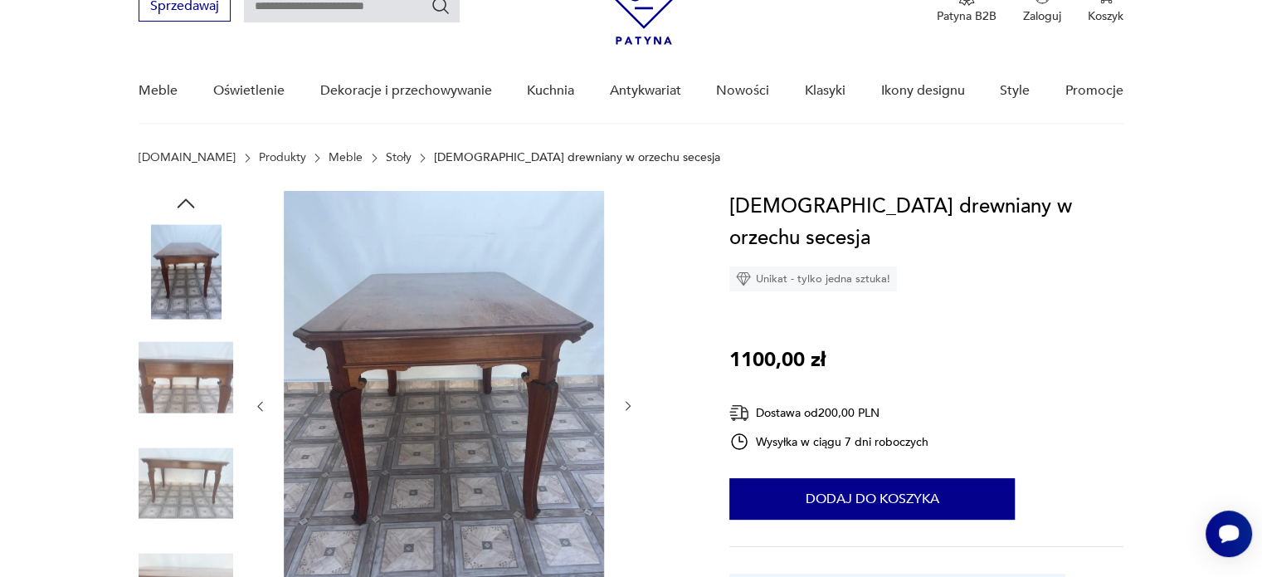
click at [188, 388] on img at bounding box center [186, 377] width 95 height 95
